Goal: Transaction & Acquisition: Book appointment/travel/reservation

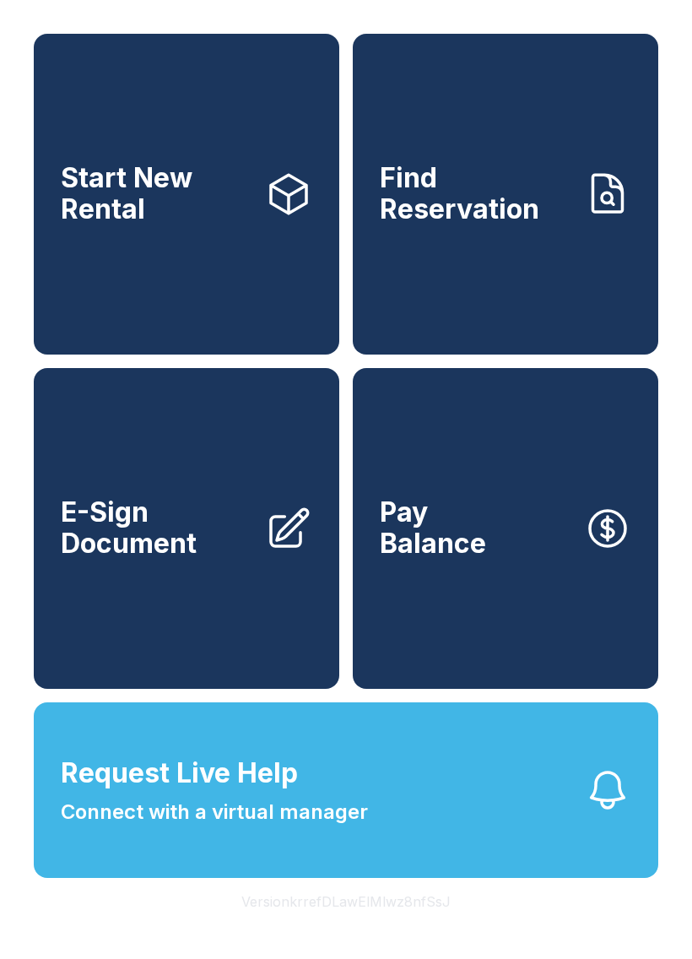
click at [214, 276] on link "Start New Rental" at bounding box center [187, 194] width 306 height 321
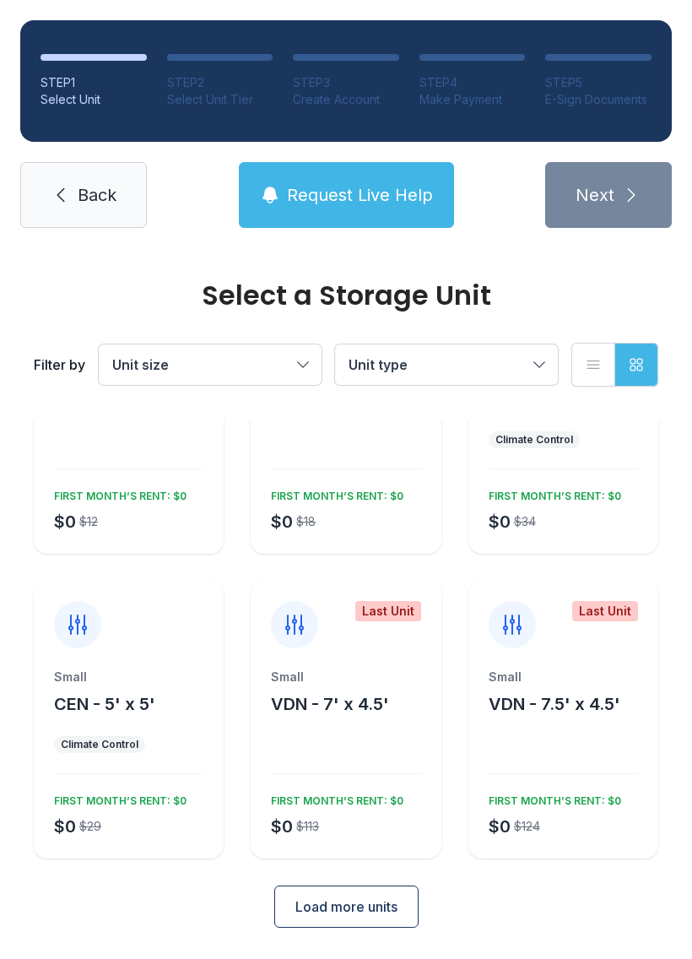
scroll to position [147, 0]
click at [180, 759] on div "Small CEN - 5' x 5' Climate Control $0 $29 FIRST MONTH’S RENT: $0" at bounding box center [129, 764] width 190 height 190
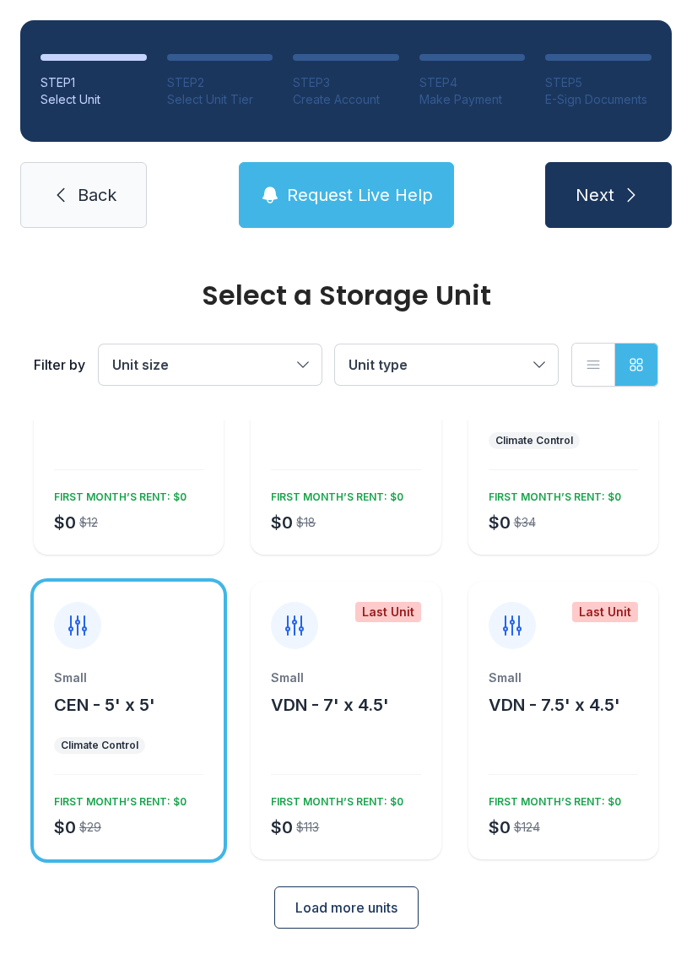
click at [165, 739] on ul "Climate Control" at bounding box center [128, 745] width 149 height 17
click at [617, 190] on button "Next" at bounding box center [608, 195] width 127 height 66
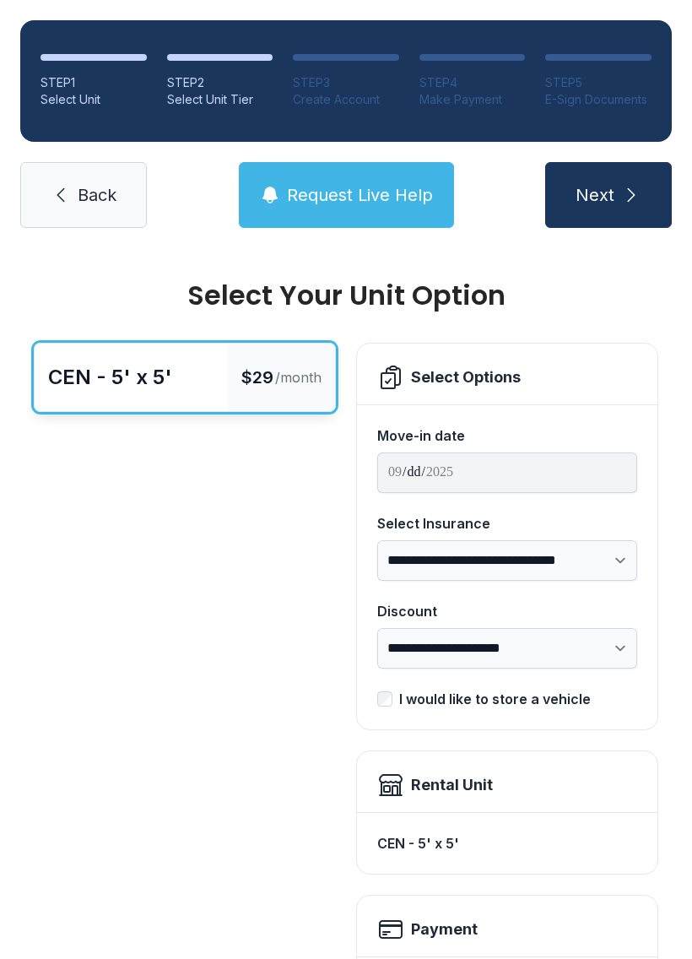
click at [407, 187] on span "Request Live Help" at bounding box center [360, 195] width 146 height 24
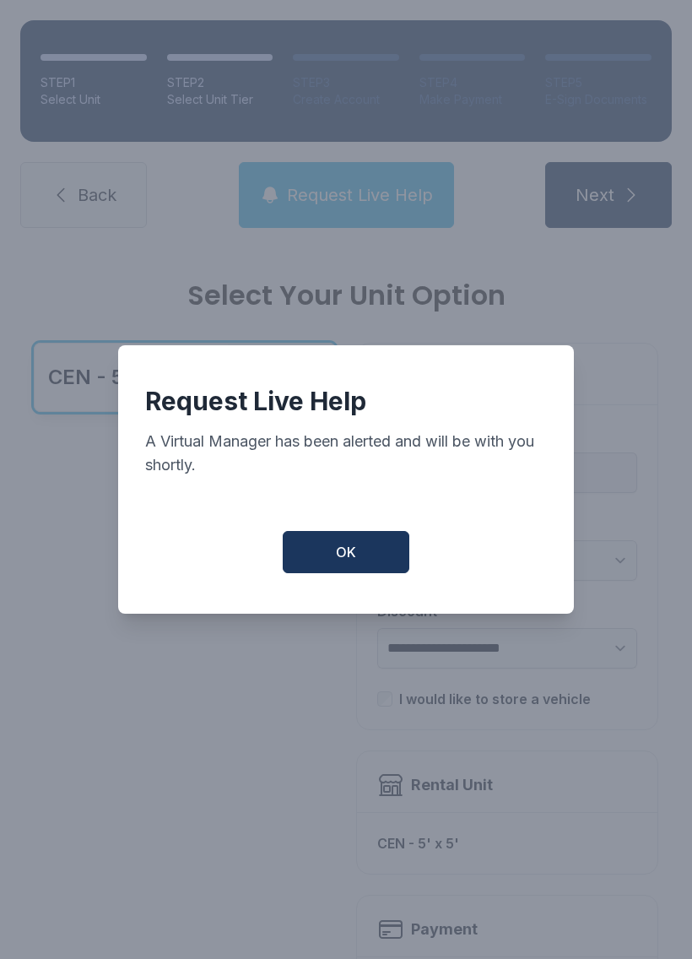
click at [368, 558] on button "OK" at bounding box center [346, 552] width 127 height 42
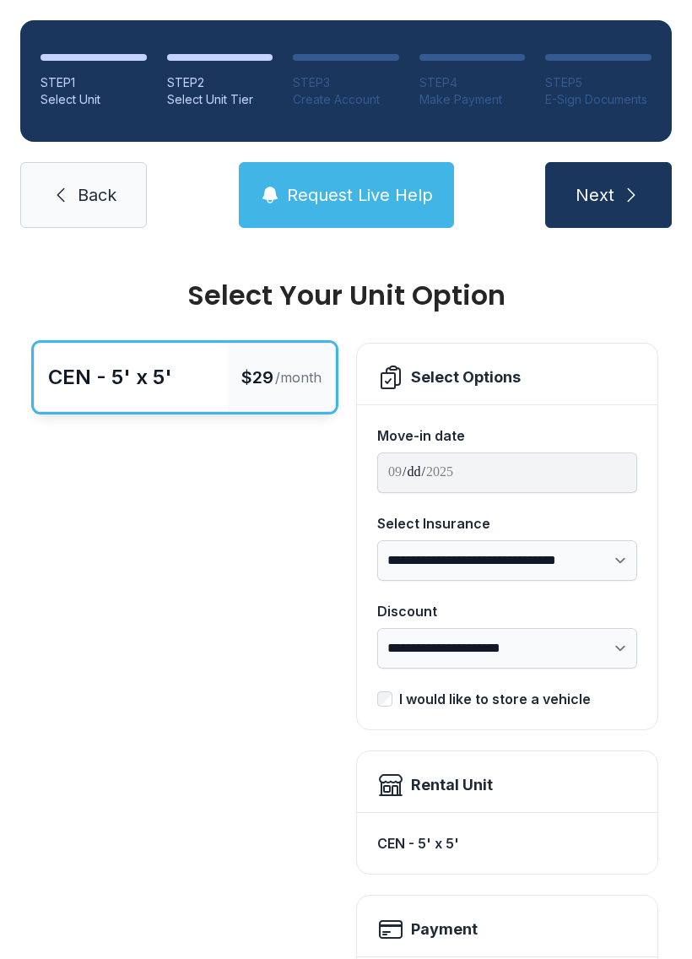
click at [371, 185] on span "Request Live Help" at bounding box center [360, 195] width 146 height 24
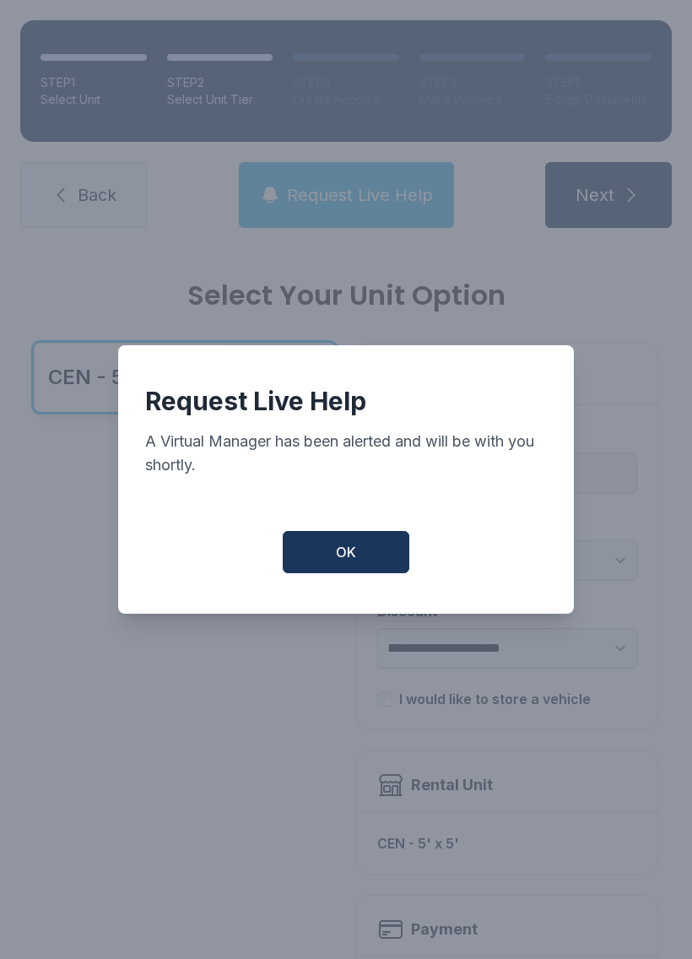
click at [335, 566] on button "OK" at bounding box center [346, 552] width 127 height 42
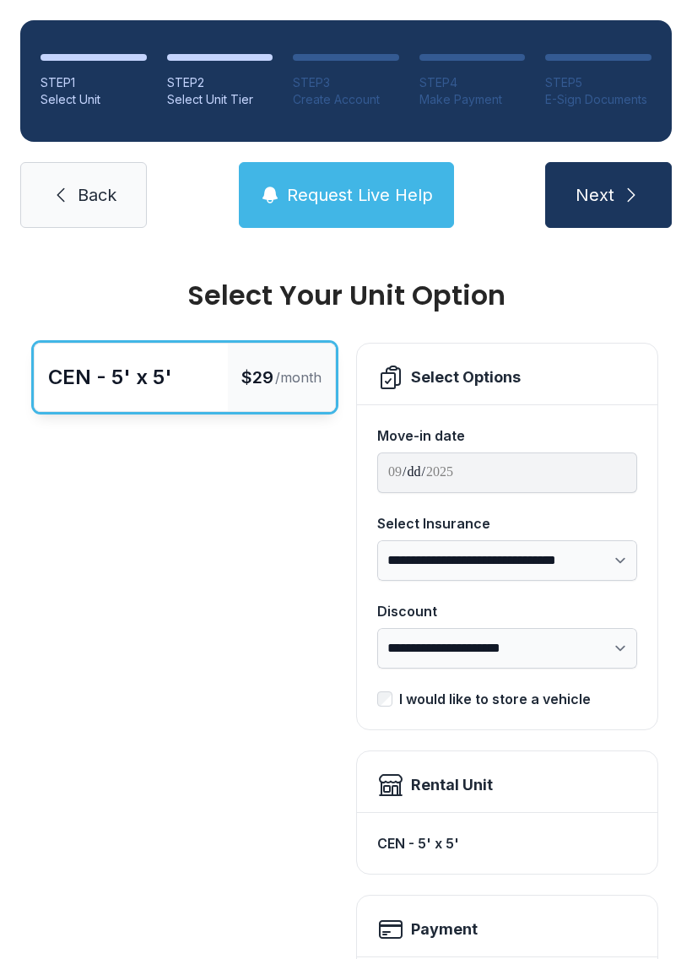
click at [104, 190] on span "Back" at bounding box center [97, 195] width 39 height 24
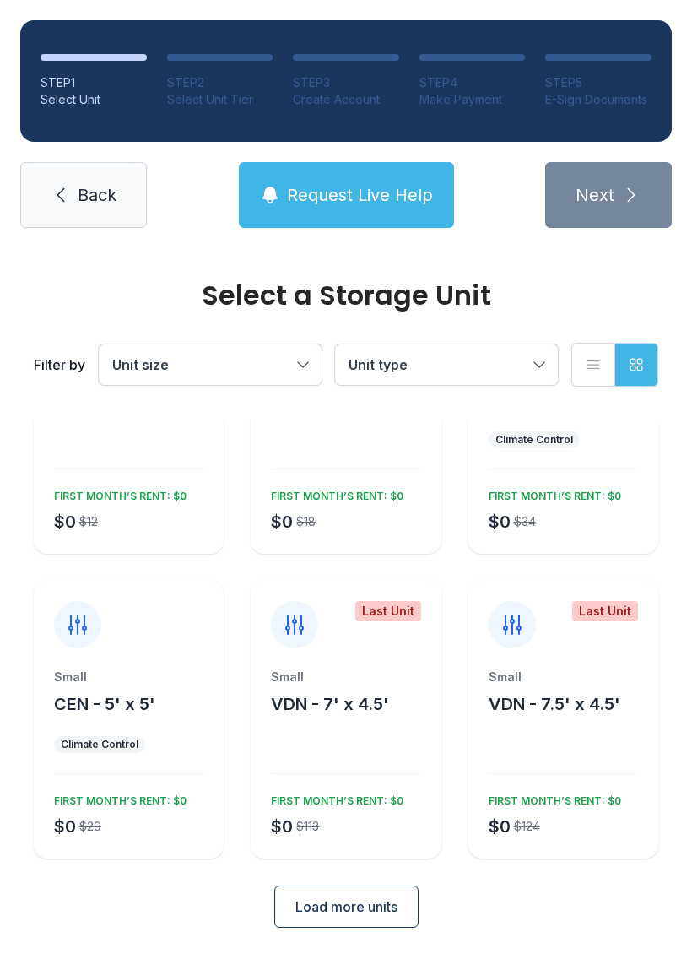
scroll to position [147, 0]
click at [378, 909] on span "Load more units" at bounding box center [346, 907] width 102 height 20
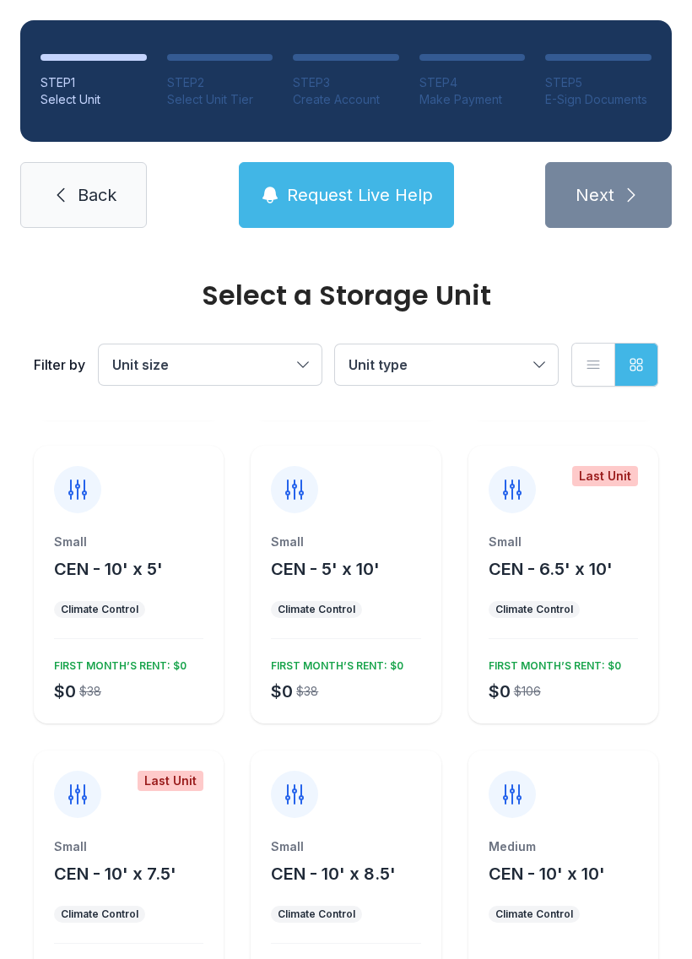
scroll to position [585, 0]
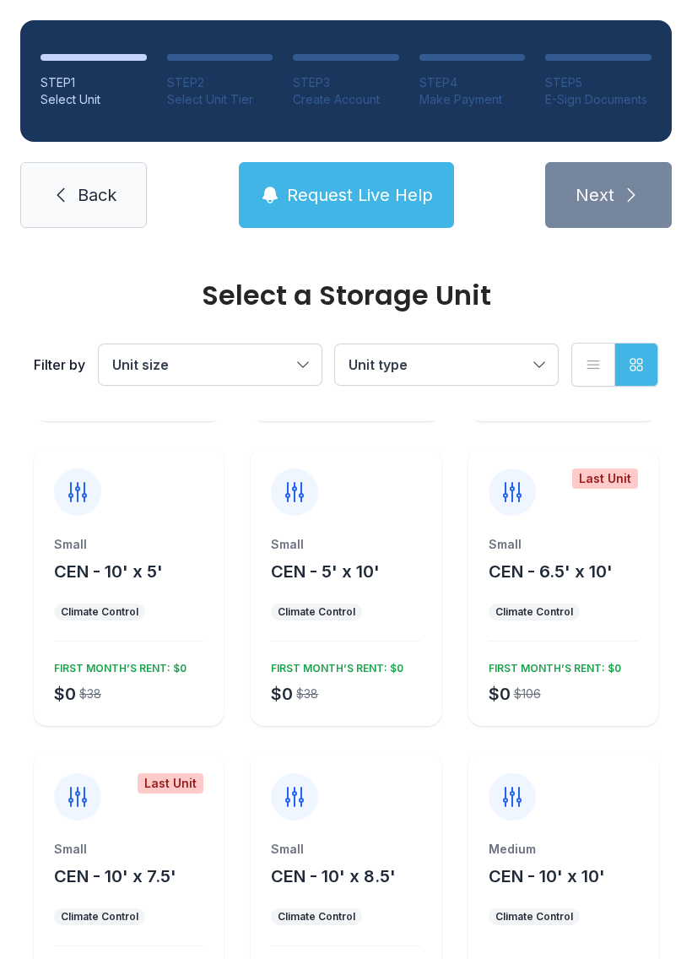
click at [382, 675] on div "$0 $38 FIRST MONTH’S RENT: $0" at bounding box center [342, 680] width 156 height 51
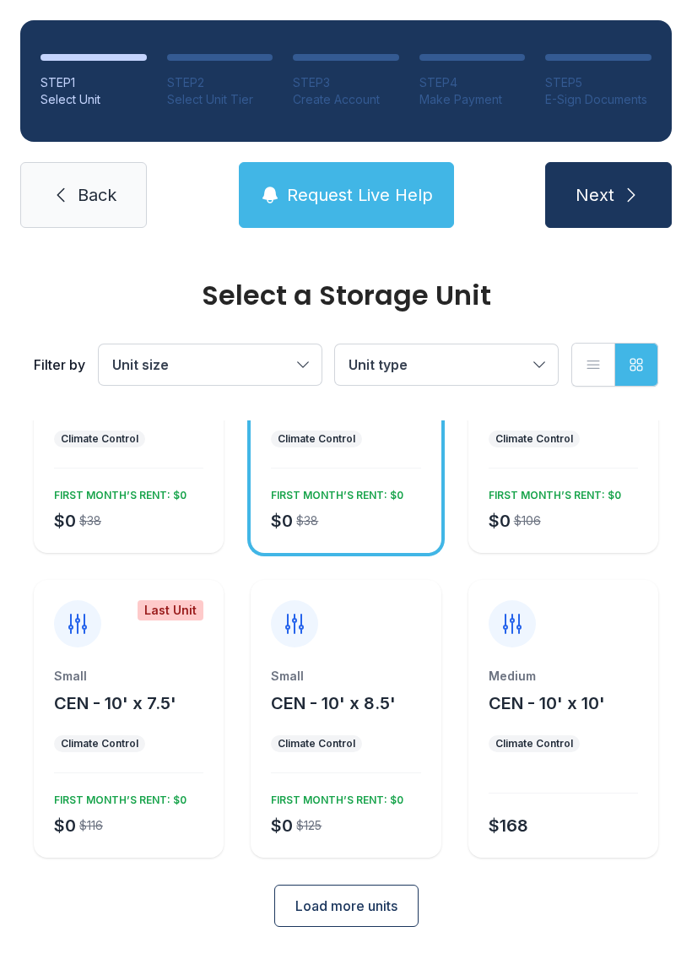
scroll to position [756, 0]
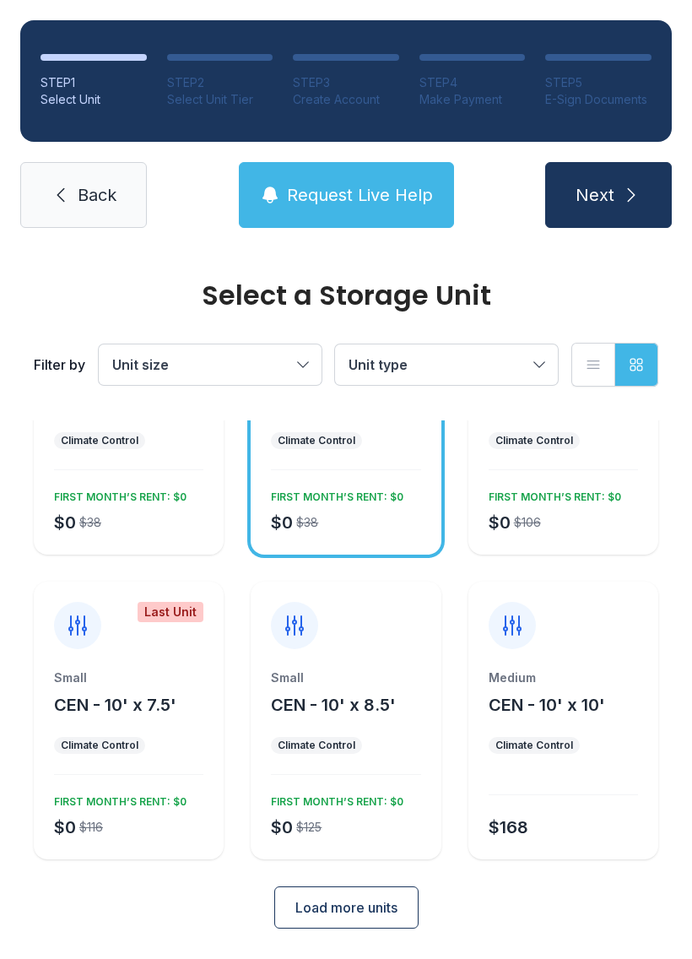
click at [98, 185] on span "Back" at bounding box center [97, 195] width 39 height 24
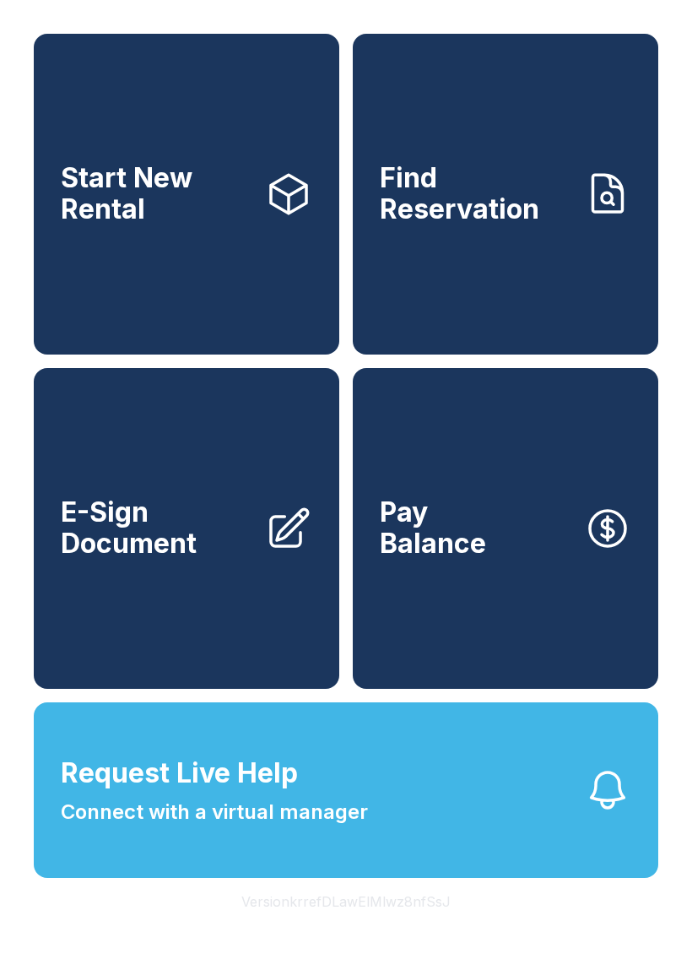
click at [292, 827] on span "Connect with a virtual manager" at bounding box center [214, 812] width 307 height 30
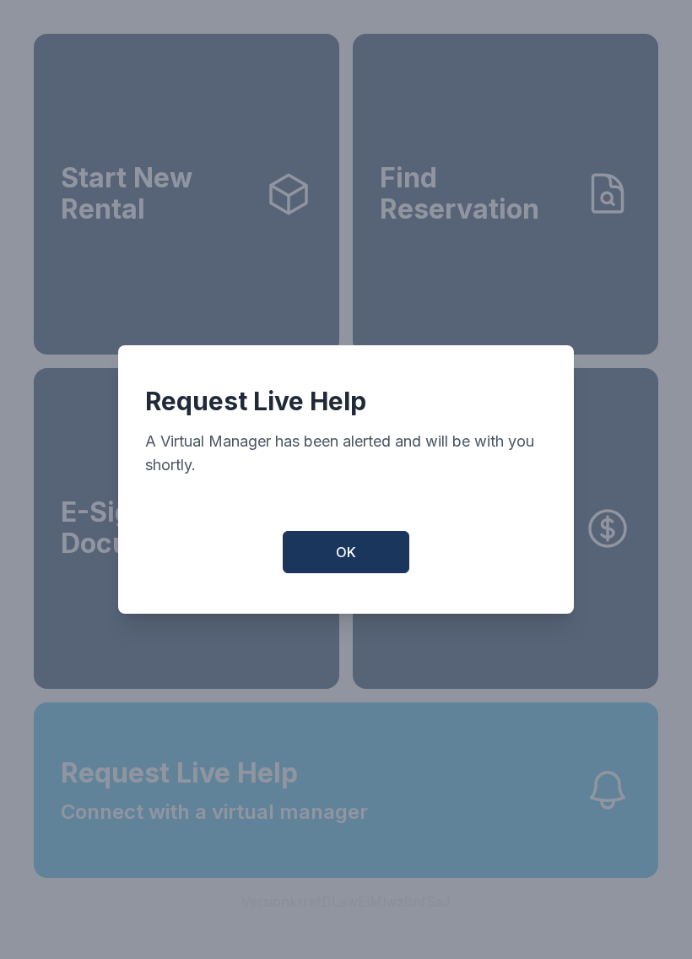
click at [371, 555] on button "OK" at bounding box center [346, 552] width 127 height 42
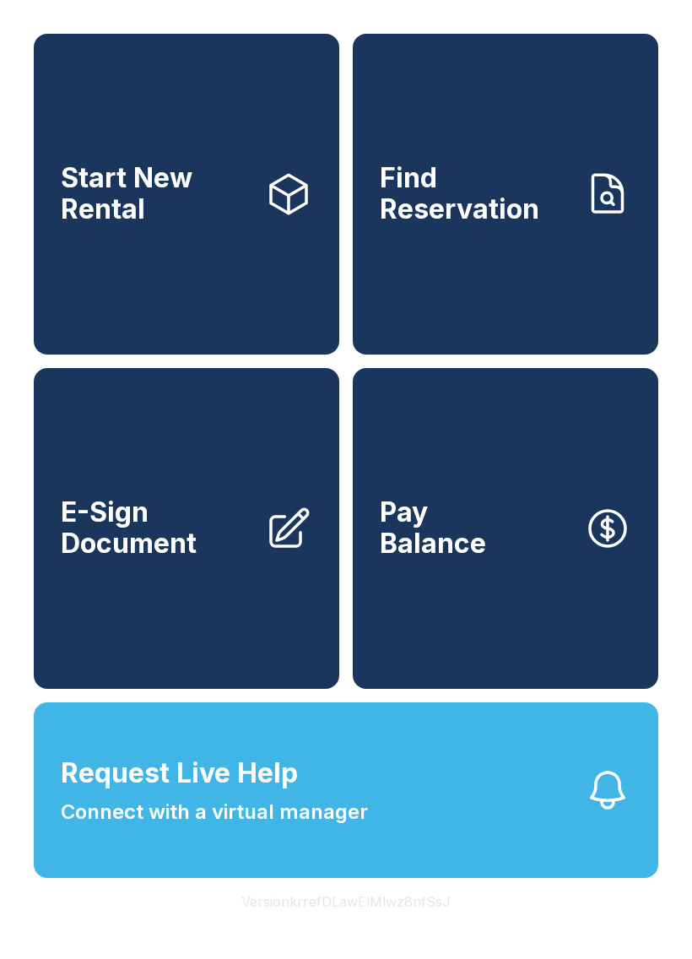
click at [225, 306] on link "Start New Rental" at bounding box center [187, 194] width 306 height 321
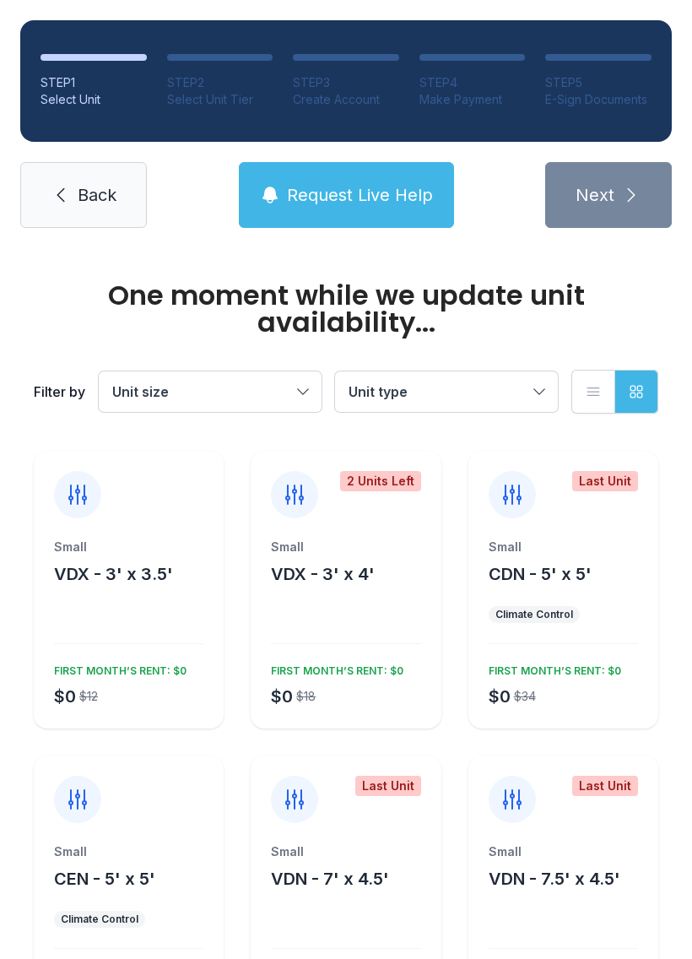
click at [382, 192] on span "Request Live Help" at bounding box center [360, 195] width 146 height 24
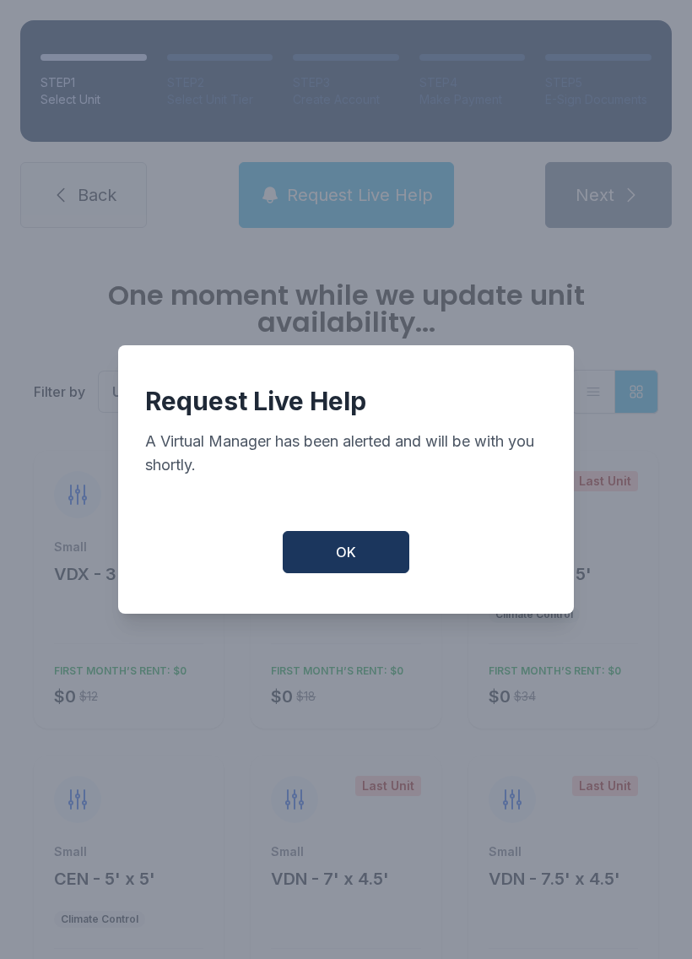
click at [374, 558] on button "OK" at bounding box center [346, 552] width 127 height 42
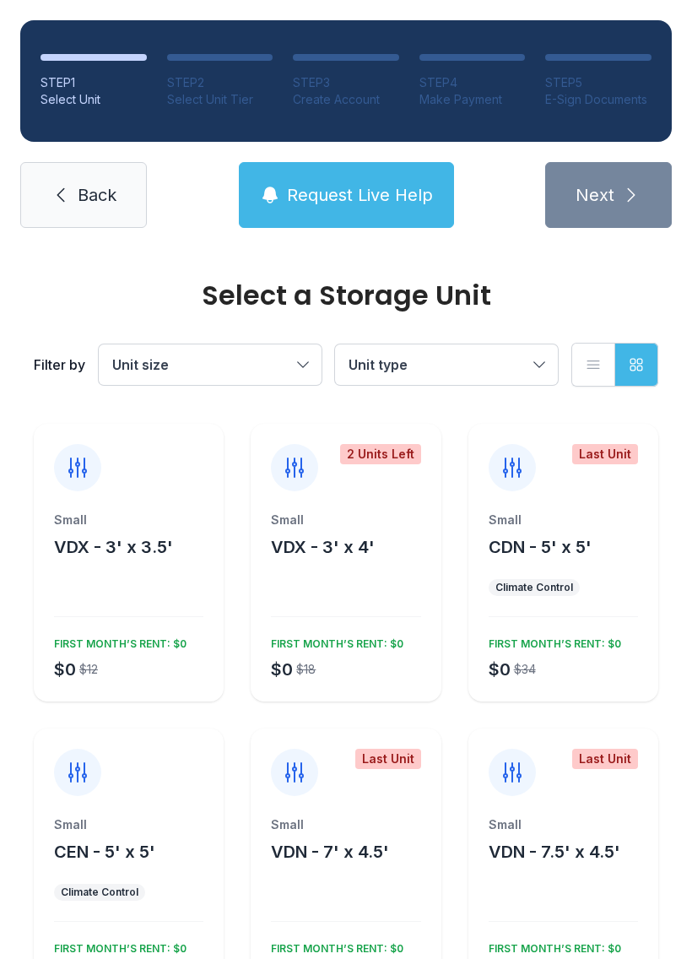
click at [365, 190] on span "Request Live Help" at bounding box center [360, 195] width 146 height 24
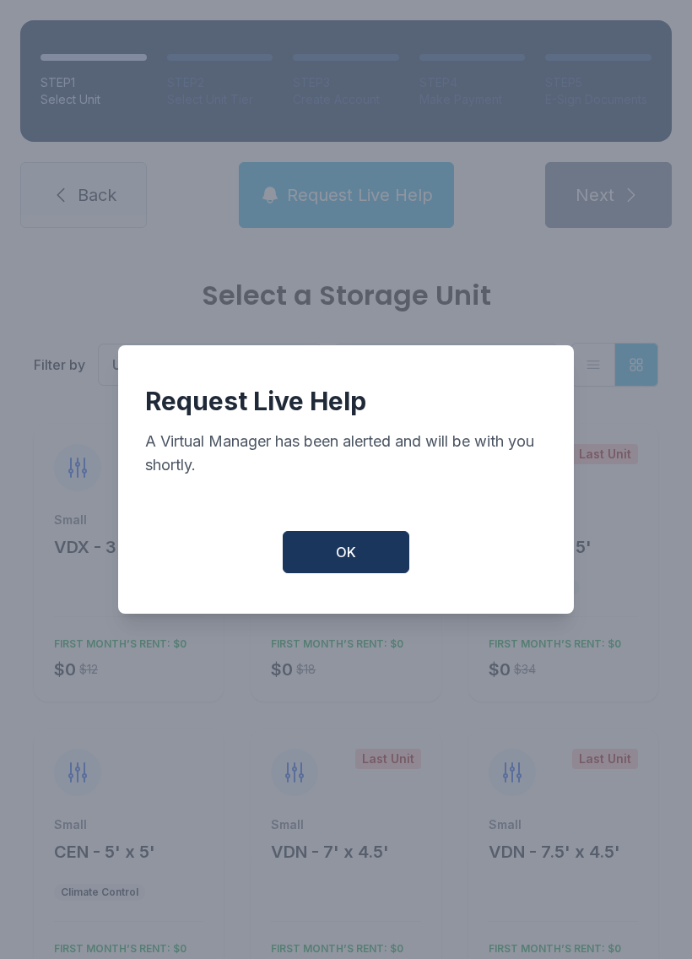
click at [353, 553] on span "OK" at bounding box center [346, 552] width 20 height 20
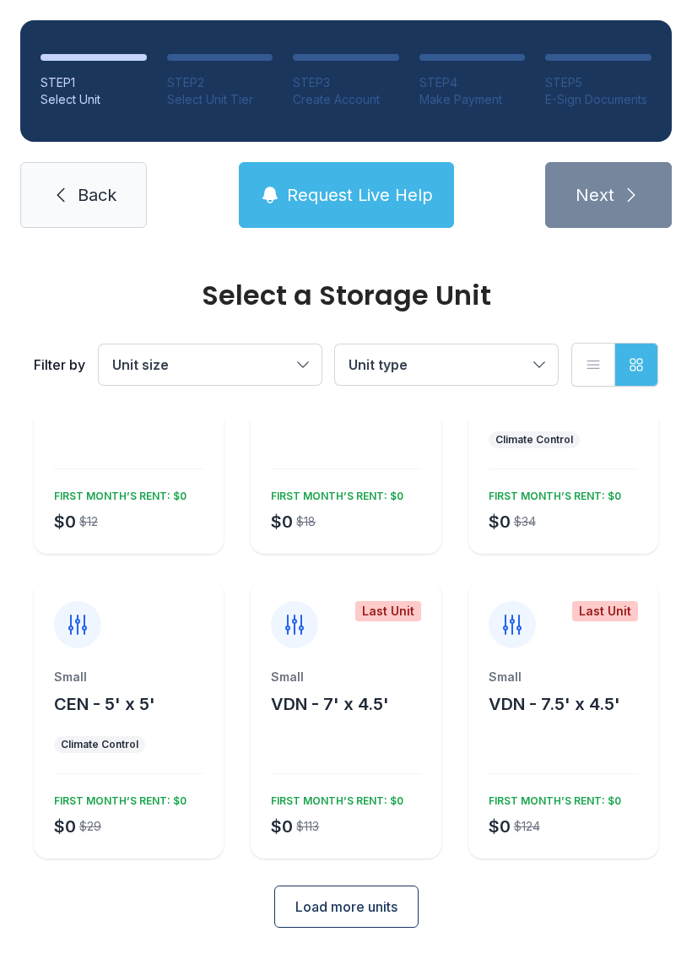
scroll to position [147, 0]
